Goal: Check status

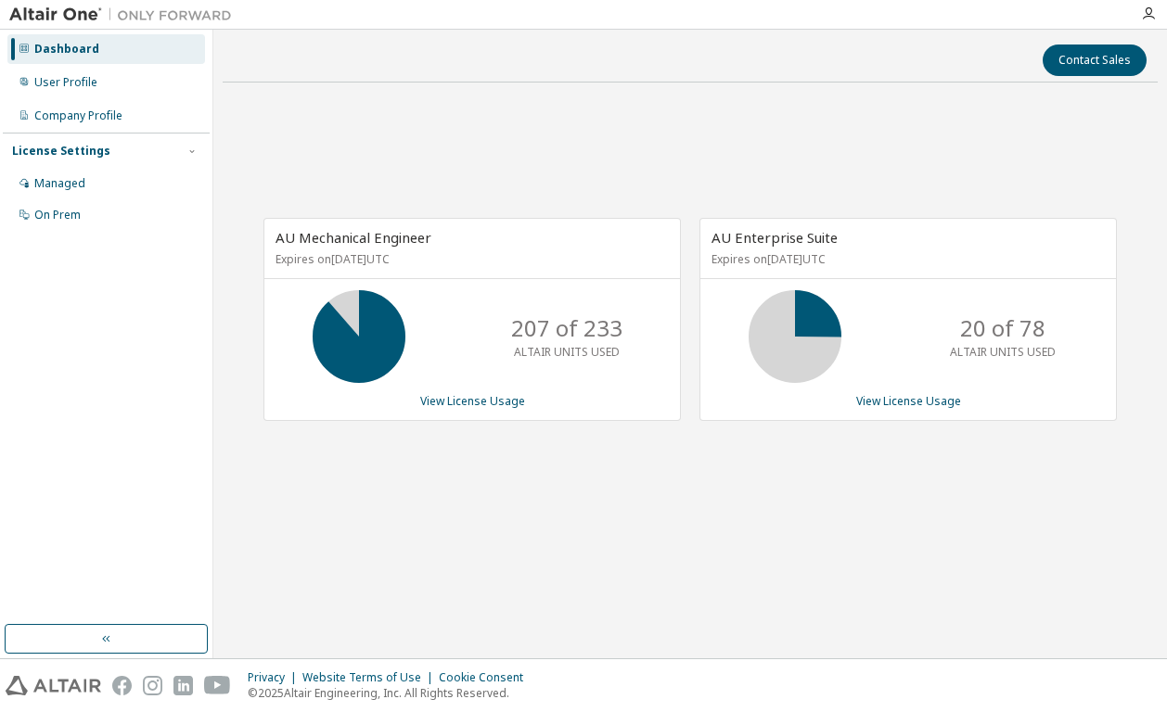
click at [585, 142] on div "AU Mechanical Engineer Expires on [DATE] UTC 207 of 233 ALTAIR UNITS USED View …" at bounding box center [690, 328] width 935 height 463
click at [510, 160] on div "AU Mechanical Engineer Expires on December 20, 2025 UTC 186 of 233 ALTAIR UNITS…" at bounding box center [690, 328] width 935 height 463
